Goal: Obtain resource: Obtain resource

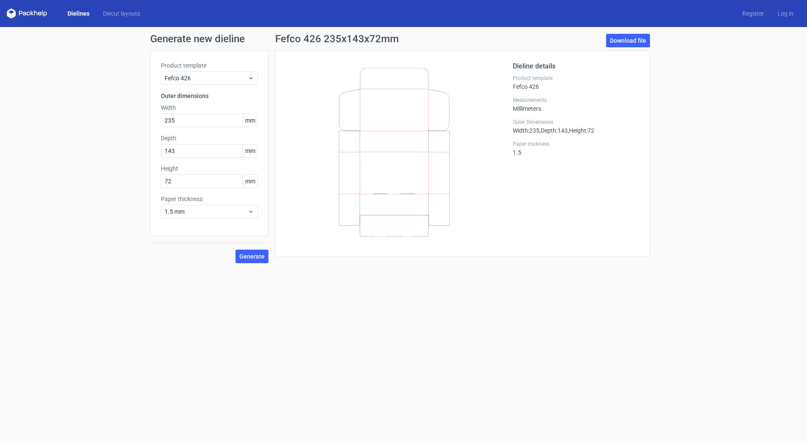
click at [86, 94] on div "Generate new dieline Product template Fefco 426 Outer dimensions Width 235 mm D…" at bounding box center [403, 148] width 807 height 243
drag, startPoint x: 731, startPoint y: 0, endPoint x: 709, endPoint y: 103, distance: 105.5
click at [708, 108] on div "Generate new dieline Product template Fefco 426 Outer dimensions Width 235 mm D…" at bounding box center [403, 148] width 807 height 243
drag, startPoint x: 373, startPoint y: 2, endPoint x: 756, endPoint y: 76, distance: 389.2
click at [756, 76] on div "Generate new dieline Product template Fefco 426 Outer dimensions Width 235 mm D…" at bounding box center [403, 148] width 807 height 243
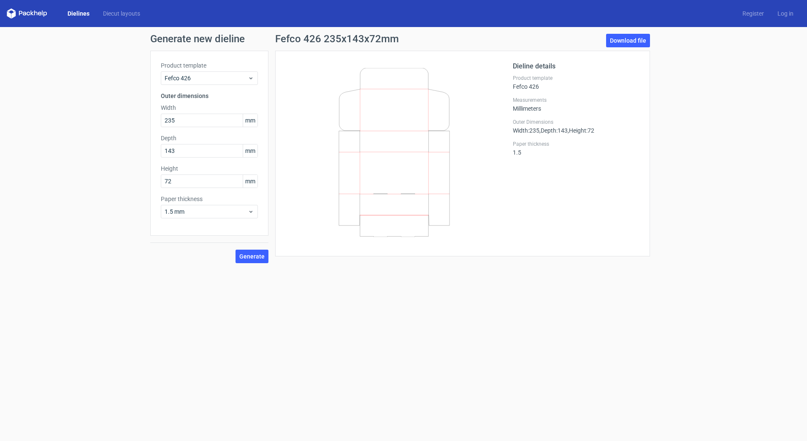
drag, startPoint x: 734, startPoint y: 0, endPoint x: 685, endPoint y: 92, distance: 103.5
click at [685, 92] on div "Generate new dieline Product template Fefco 426 Outer dimensions Width 235 mm D…" at bounding box center [403, 148] width 807 height 243
drag, startPoint x: 179, startPoint y: 118, endPoint x: 152, endPoint y: 117, distance: 26.6
click at [152, 117] on div "Product template Fefco 426 Outer dimensions Width 235 mm Depth 143 mm Height 72…" at bounding box center [209, 143] width 118 height 185
drag, startPoint x: 195, startPoint y: 180, endPoint x: 135, endPoint y: 179, distance: 60.0
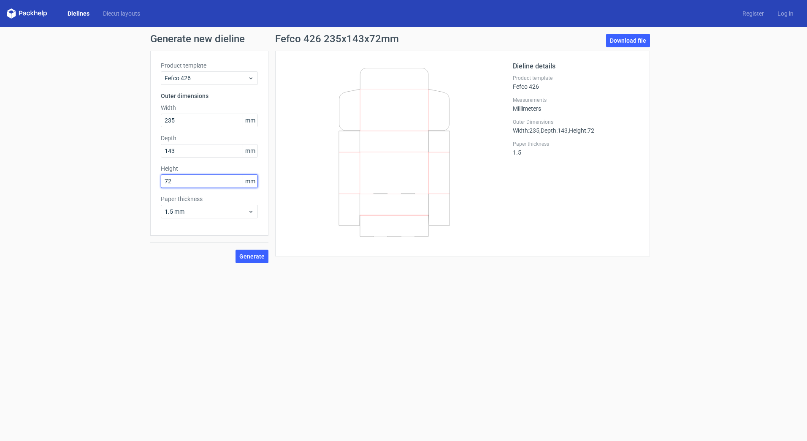
click at [135, 179] on div "Generate new dieline Product template Fefco 426 Outer dimensions Width 235 mm D…" at bounding box center [403, 148] width 807 height 243
type input "139"
click at [169, 213] on span "1.5 mm" at bounding box center [206, 211] width 83 height 8
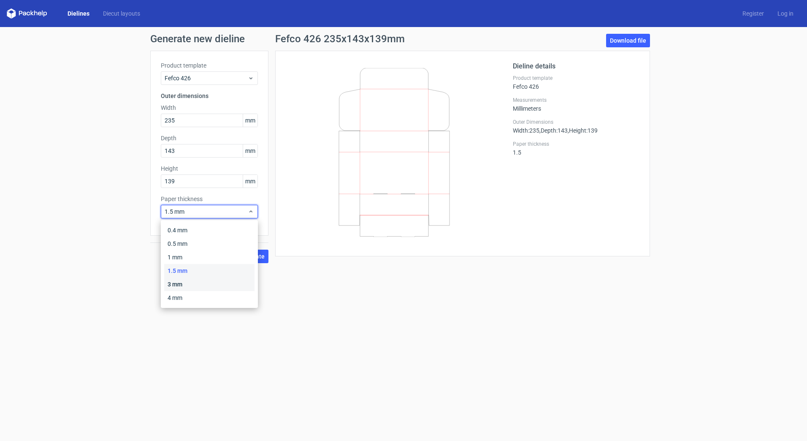
click at [179, 281] on div "3 mm" at bounding box center [209, 284] width 90 height 14
click at [247, 256] on span "Generate" at bounding box center [251, 256] width 25 height 6
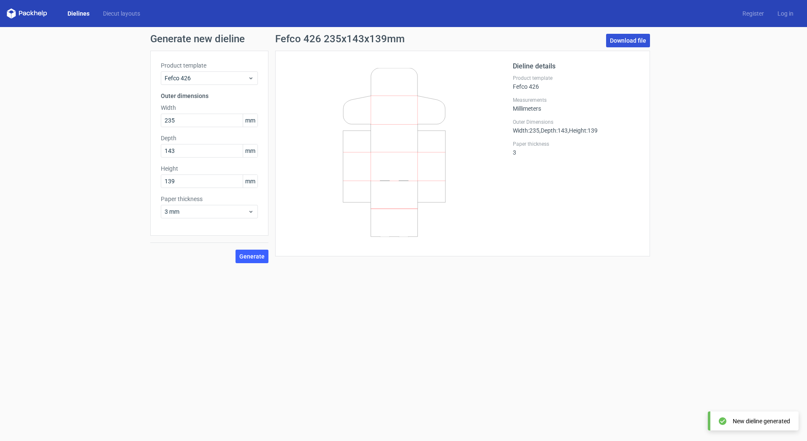
click at [631, 42] on link "Download file" at bounding box center [628, 41] width 44 height 14
click at [202, 181] on input "139" at bounding box center [209, 181] width 97 height 14
click at [199, 211] on span "3 mm" at bounding box center [206, 211] width 83 height 8
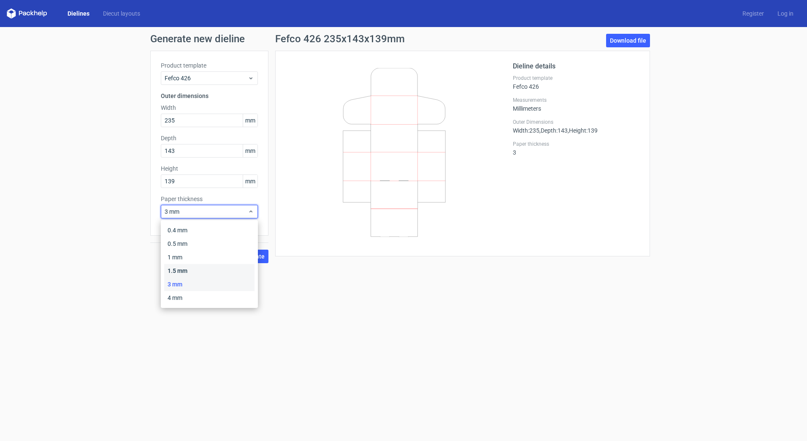
click at [186, 268] on div "1.5 mm" at bounding box center [209, 271] width 90 height 14
click at [252, 257] on span "Generate" at bounding box center [251, 256] width 25 height 6
click at [208, 213] on span "1.5 mm" at bounding box center [206, 211] width 83 height 8
click at [187, 282] on div "3 mm" at bounding box center [209, 284] width 90 height 14
click at [251, 256] on span "Generate" at bounding box center [251, 256] width 25 height 6
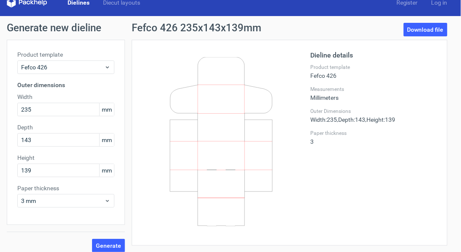
scroll to position [17, 0]
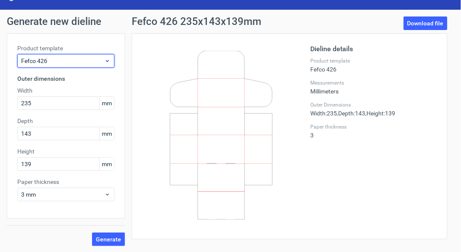
click at [99, 64] on span "Fefco 426" at bounding box center [62, 61] width 83 height 8
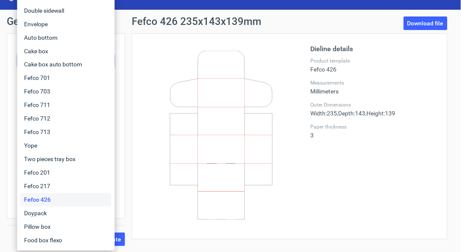
click at [152, 49] on div at bounding box center [226, 136] width 168 height 185
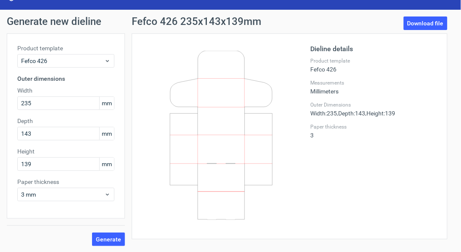
click at [314, 173] on div "Dieline details Product template Fefco 426 Measurements Millimeters Outer Dimen…" at bounding box center [373, 136] width 127 height 185
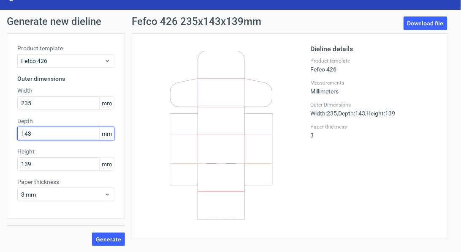
drag, startPoint x: 39, startPoint y: 130, endPoint x: 16, endPoint y: 129, distance: 23.7
click at [16, 129] on div "Product template Fefco 426 Outer dimensions Width 235 mm Depth 143 mm Height 13…" at bounding box center [66, 125] width 118 height 185
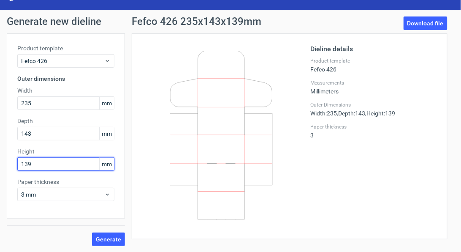
drag, startPoint x: 44, startPoint y: 164, endPoint x: 14, endPoint y: 164, distance: 30.0
click at [14, 164] on div "Product template Fefco 426 Outer dimensions Width 235 mm Depth 143 mm Height 13…" at bounding box center [66, 125] width 118 height 185
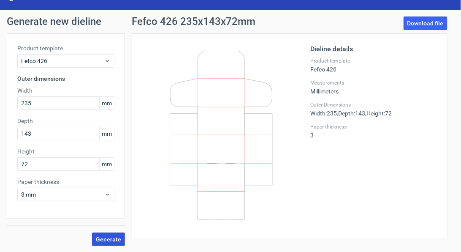
click at [109, 242] on button "Generate" at bounding box center [108, 239] width 33 height 14
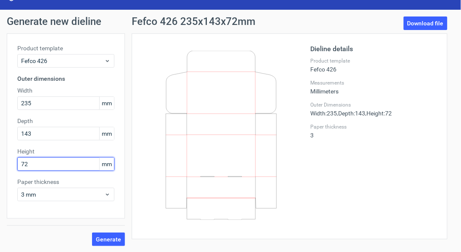
click at [52, 162] on input "72" at bounding box center [65, 164] width 97 height 14
drag, startPoint x: 52, startPoint y: 162, endPoint x: -1, endPoint y: 157, distance: 53.9
click at [0, 157] on html "Dielines Diecut layouts Register Log in Generate new dieline Product template F…" at bounding box center [230, 126] width 461 height 252
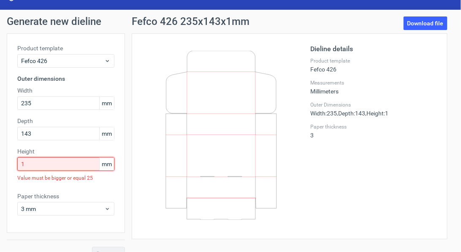
click at [28, 163] on input "1" at bounding box center [65, 164] width 97 height 14
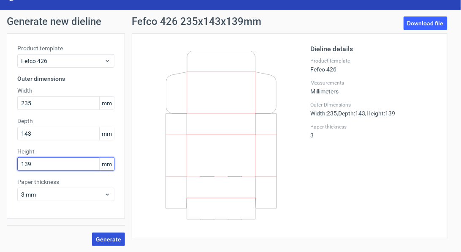
type input "139"
click at [120, 237] on span "Generate" at bounding box center [108, 239] width 25 height 6
